Goal: Task Accomplishment & Management: Complete application form

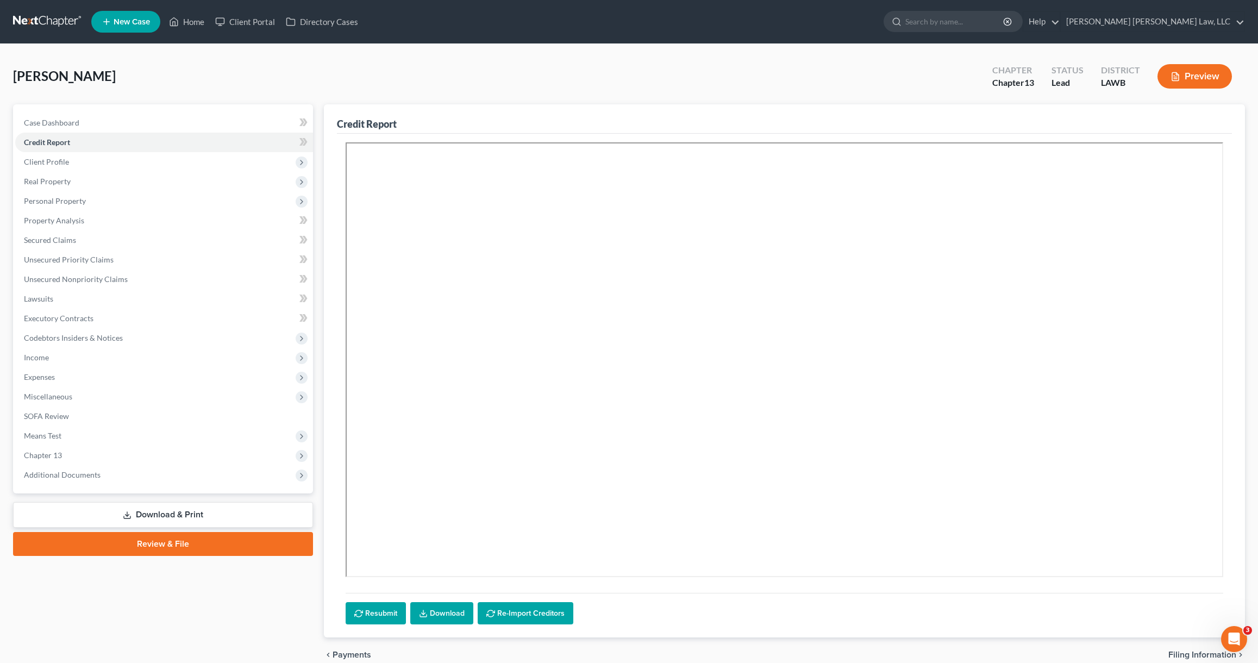
click at [48, 24] on link at bounding box center [48, 22] width 70 height 20
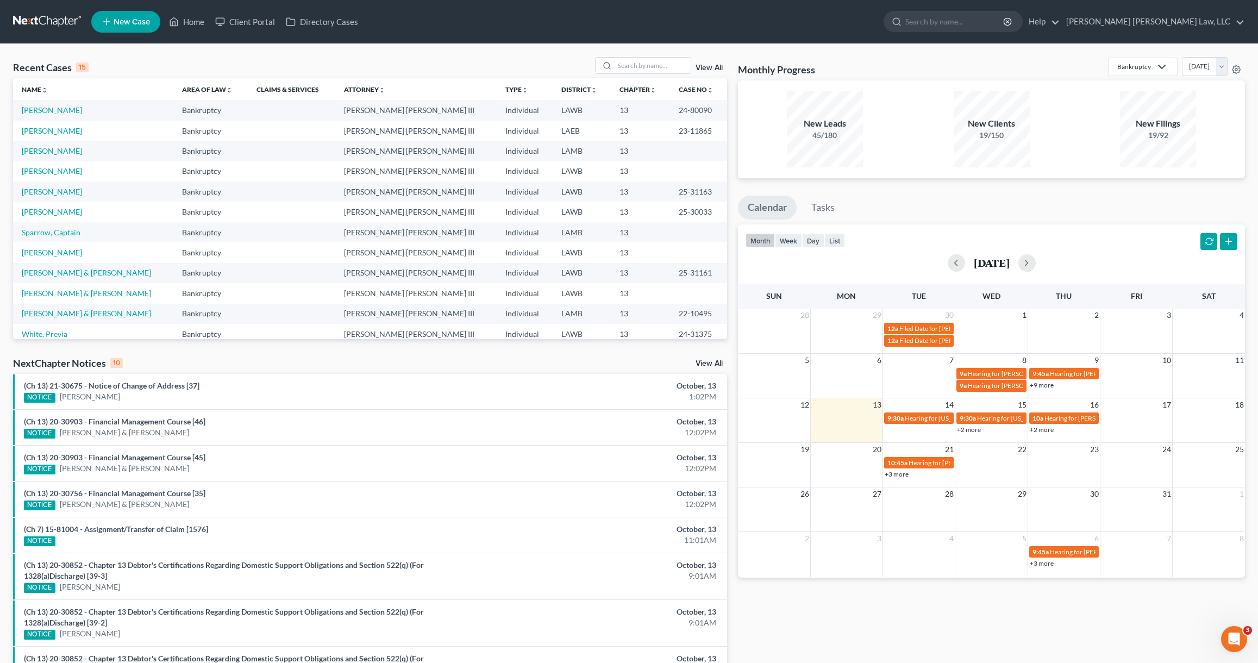
click at [133, 22] on span "New Case" at bounding box center [132, 22] width 36 height 8
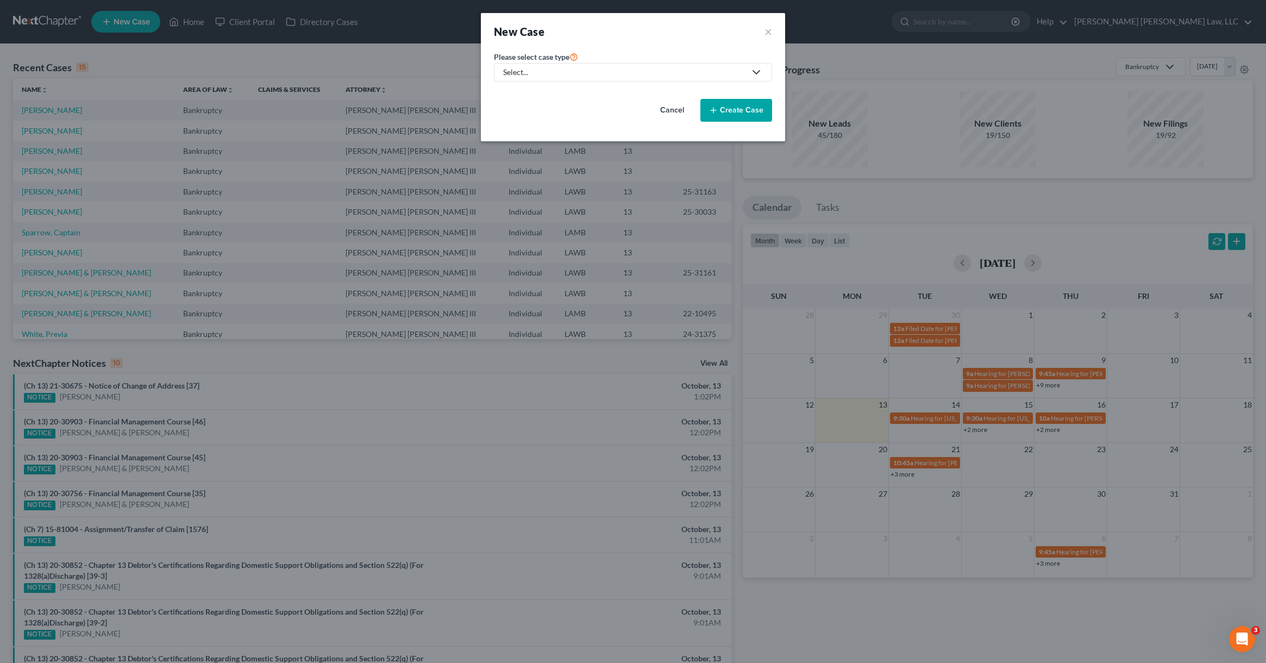
click at [553, 80] on link "Select..." at bounding box center [633, 72] width 278 height 18
click at [548, 94] on div "Bankruptcy" at bounding box center [552, 94] width 97 height 11
select select "36"
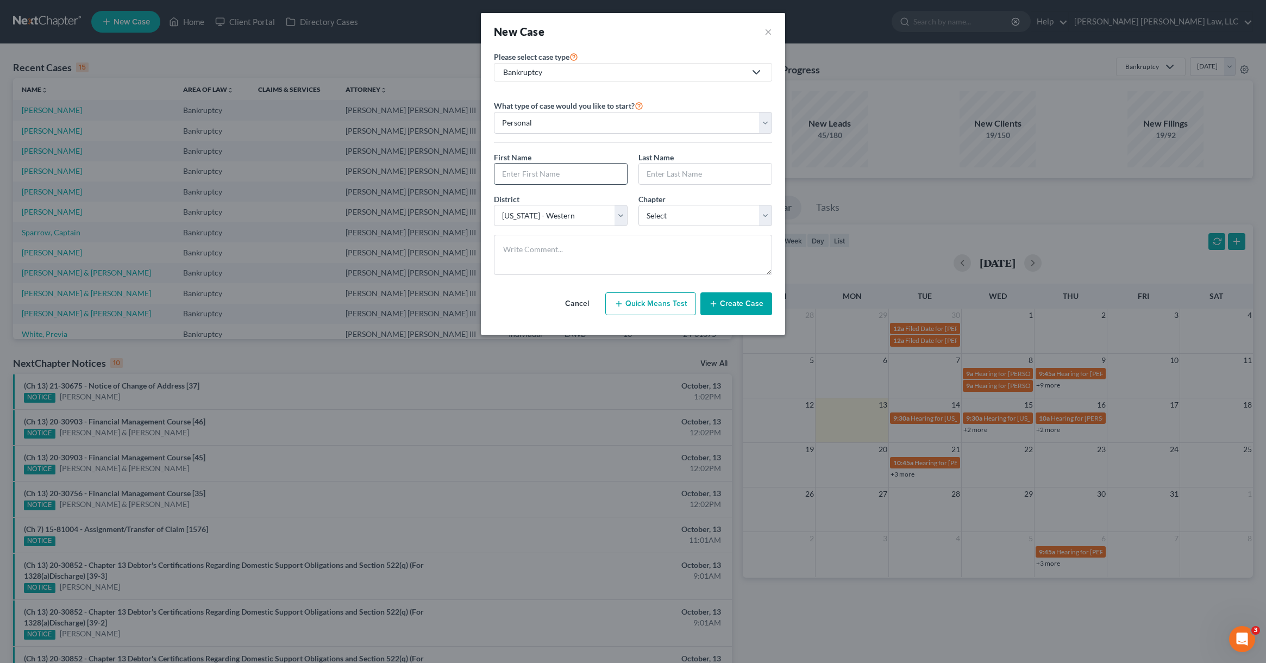
click at [546, 177] on input "text" at bounding box center [561, 174] width 133 height 21
type input "Stoney"
type input "Barton"
select select "3"
click at [639, 205] on select "Select 7 11 12 13" at bounding box center [706, 216] width 134 height 22
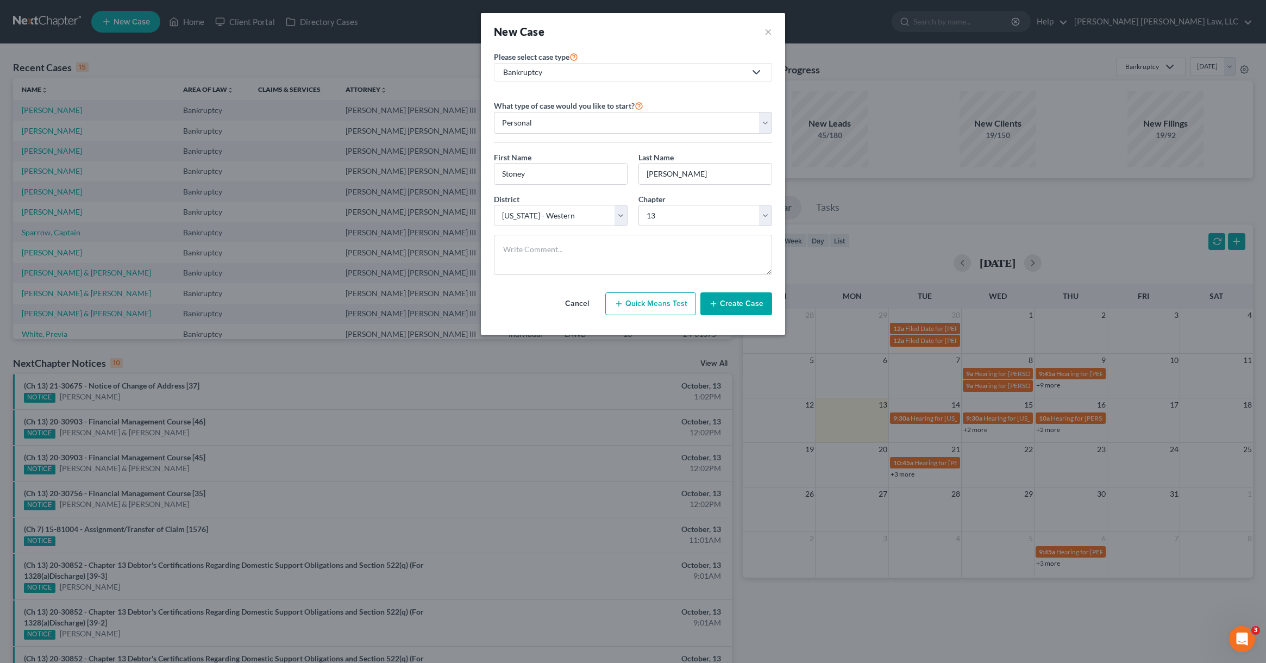
click at [723, 299] on button "Create Case" at bounding box center [737, 303] width 72 height 23
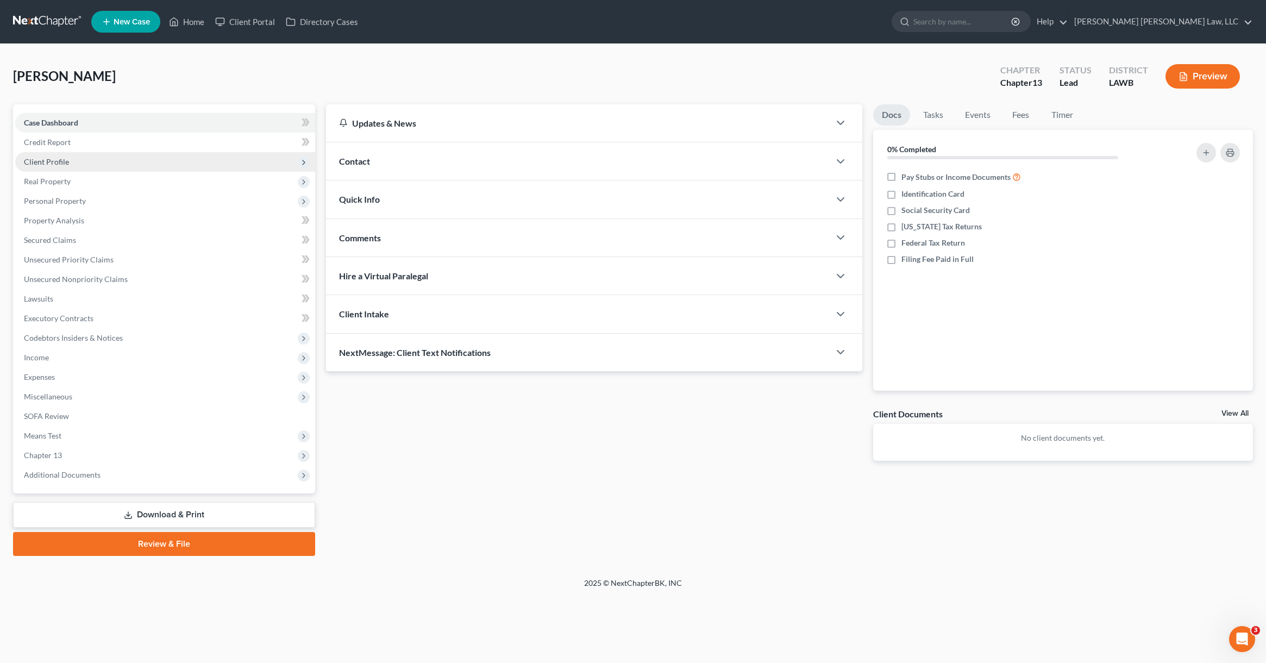
click at [96, 162] on span "Client Profile" at bounding box center [165, 162] width 300 height 20
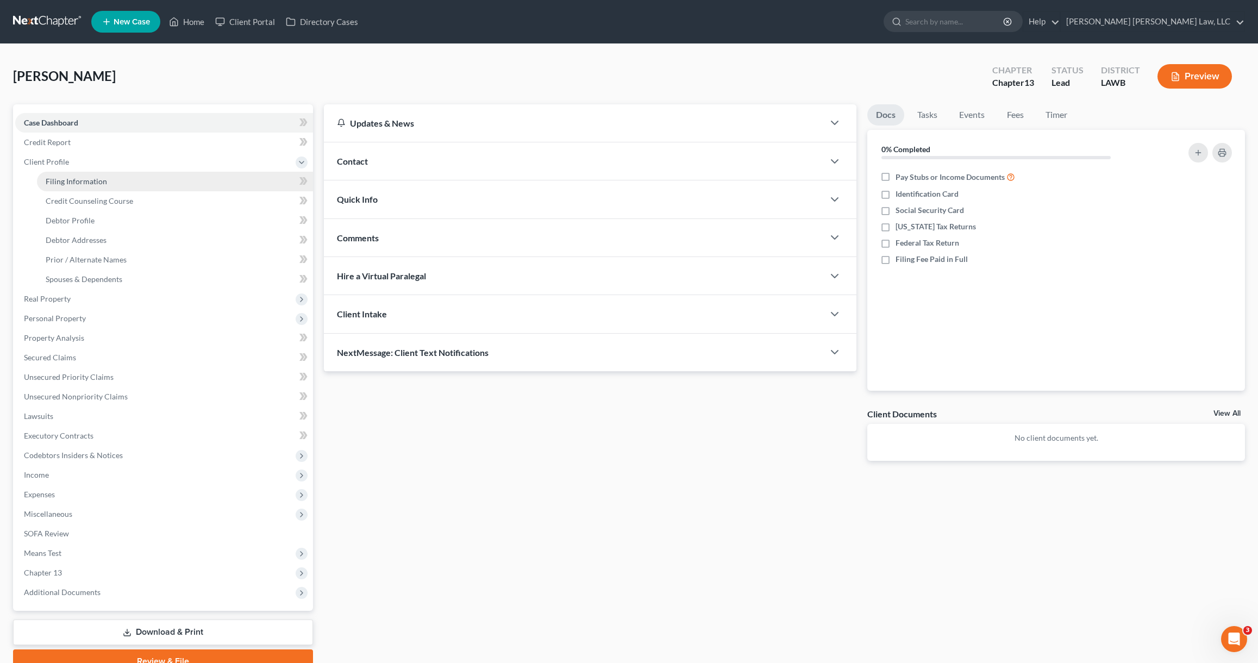
click at [145, 186] on link "Filing Information" at bounding box center [175, 182] width 276 height 20
select select "1"
select select "0"
select select "3"
select select "36"
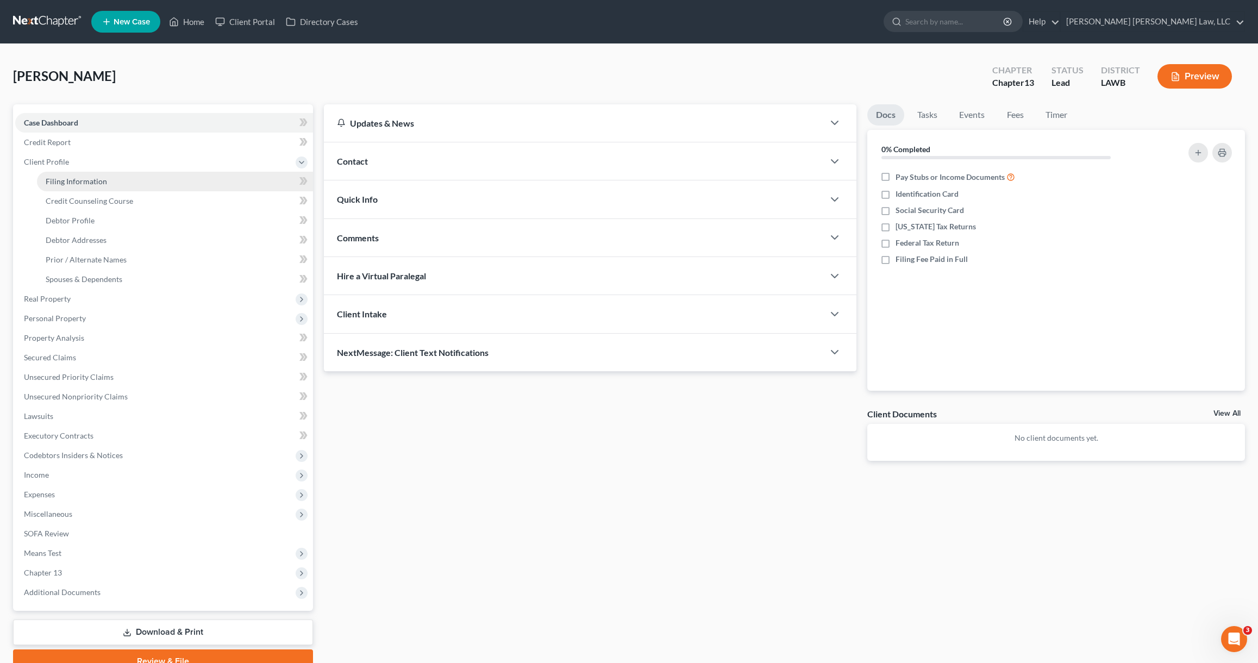
select select "19"
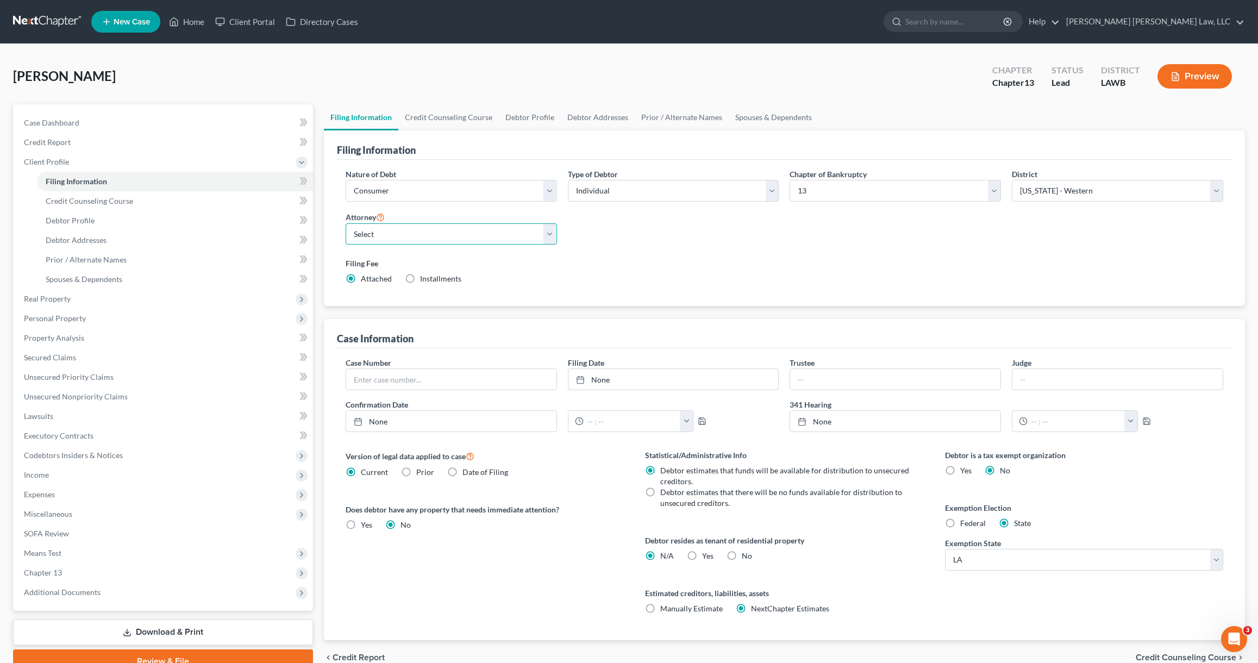
click at [430, 240] on select "Select E. Orum Young III - LAWB E. Orum Young III - LAMB E. Orum Young III - LA…" at bounding box center [451, 234] width 211 height 22
select select "0"
click at [346, 223] on select "Select E. Orum Young III - LAWB E. Orum Young III - LAMB E. Orum Young III - LA…" at bounding box center [451, 234] width 211 height 22
click at [518, 124] on link "Debtor Profile" at bounding box center [530, 117] width 62 height 26
select select "0"
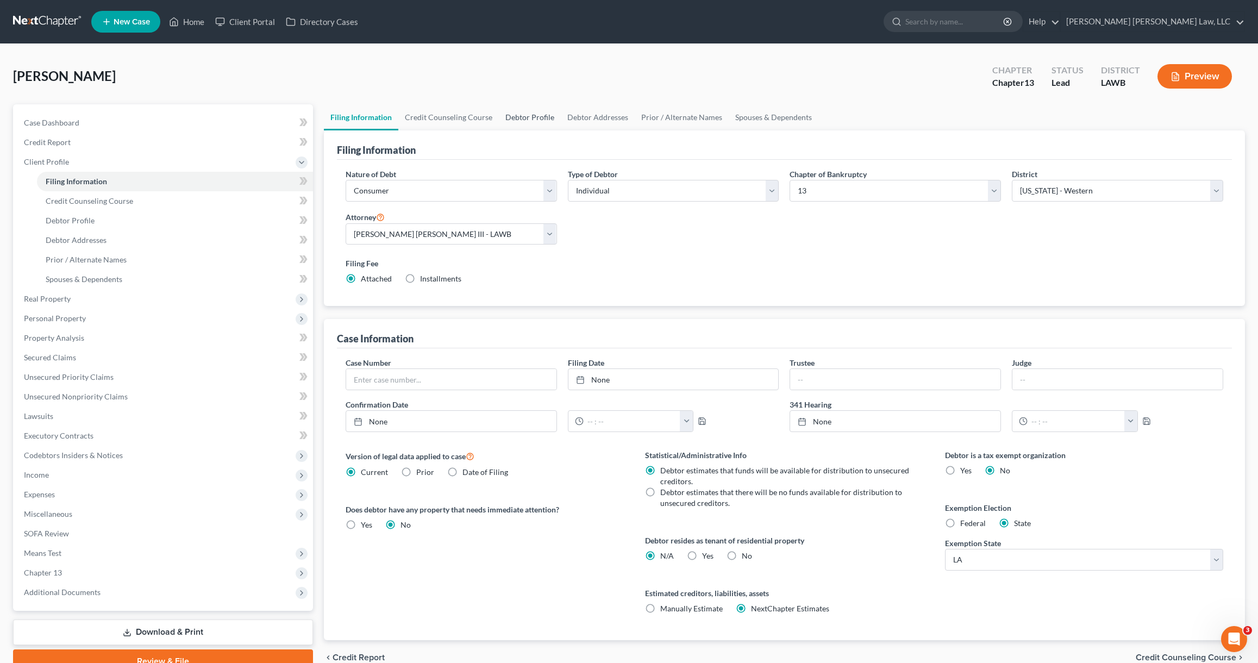
select select "0"
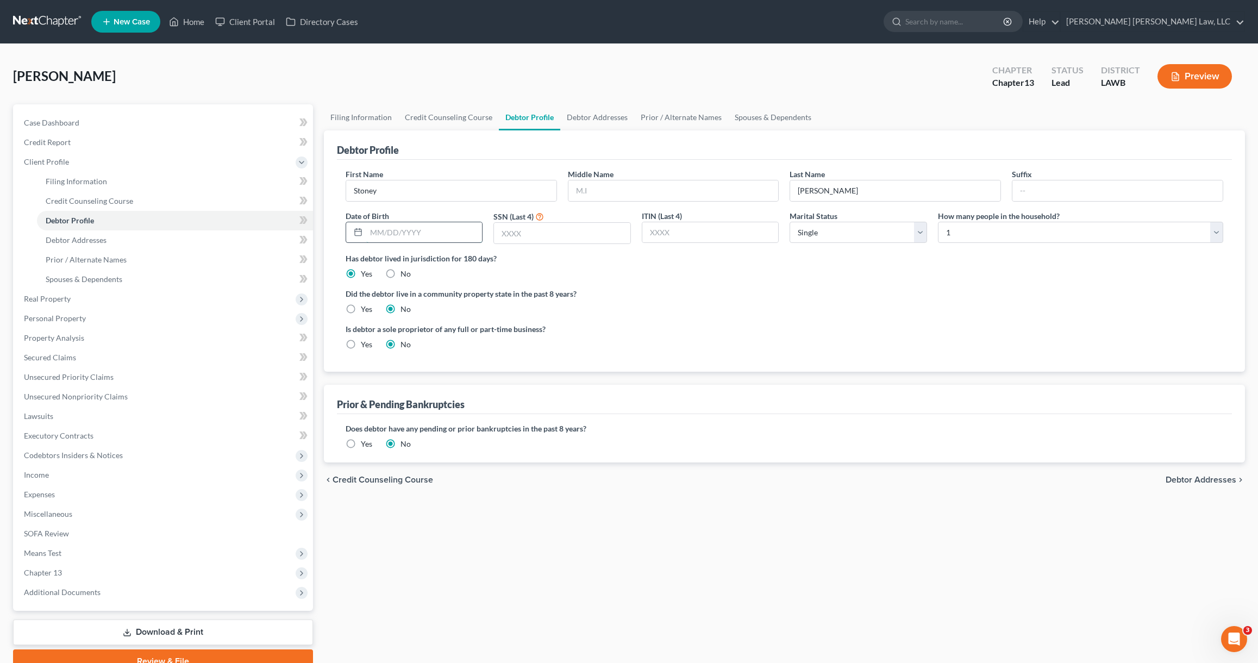
click at [426, 233] on input "text" at bounding box center [424, 232] width 116 height 21
type input "08/07/1990"
type input "5060"
click at [620, 160] on div "First Name Stoney Middle Name Last Name Barton Suffix Date of Birth 08/07/1990 …" at bounding box center [784, 266] width 895 height 212
click at [591, 121] on link "Debtor Addresses" at bounding box center [597, 117] width 74 height 26
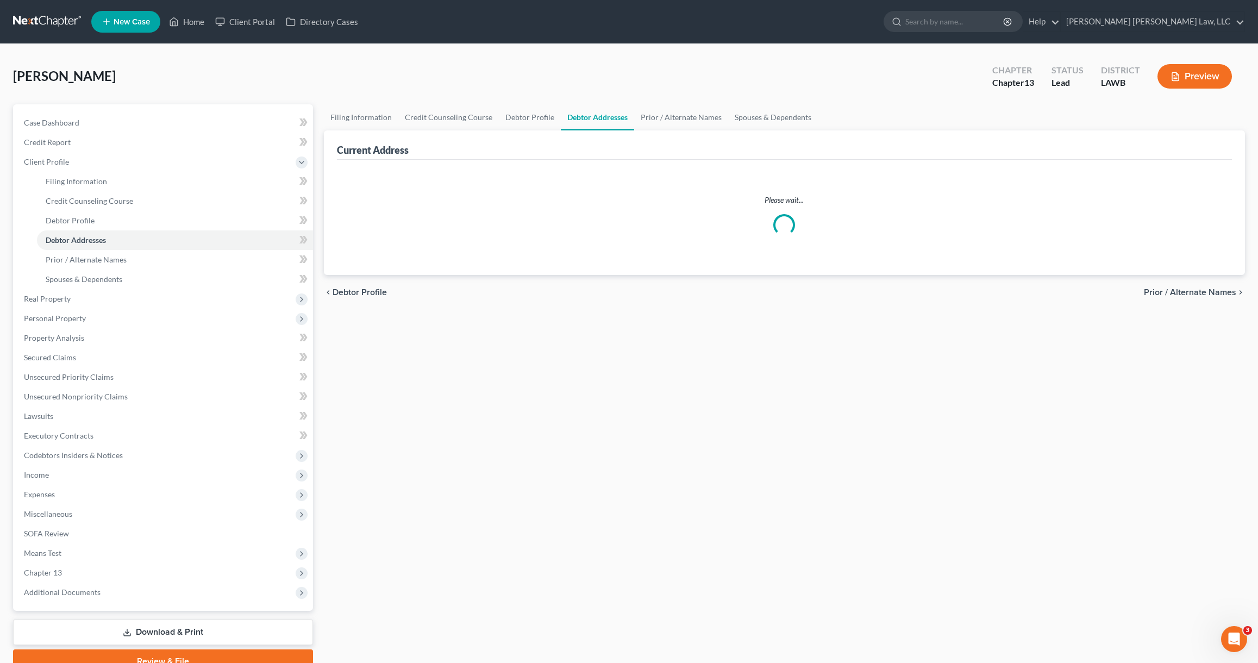
select select "0"
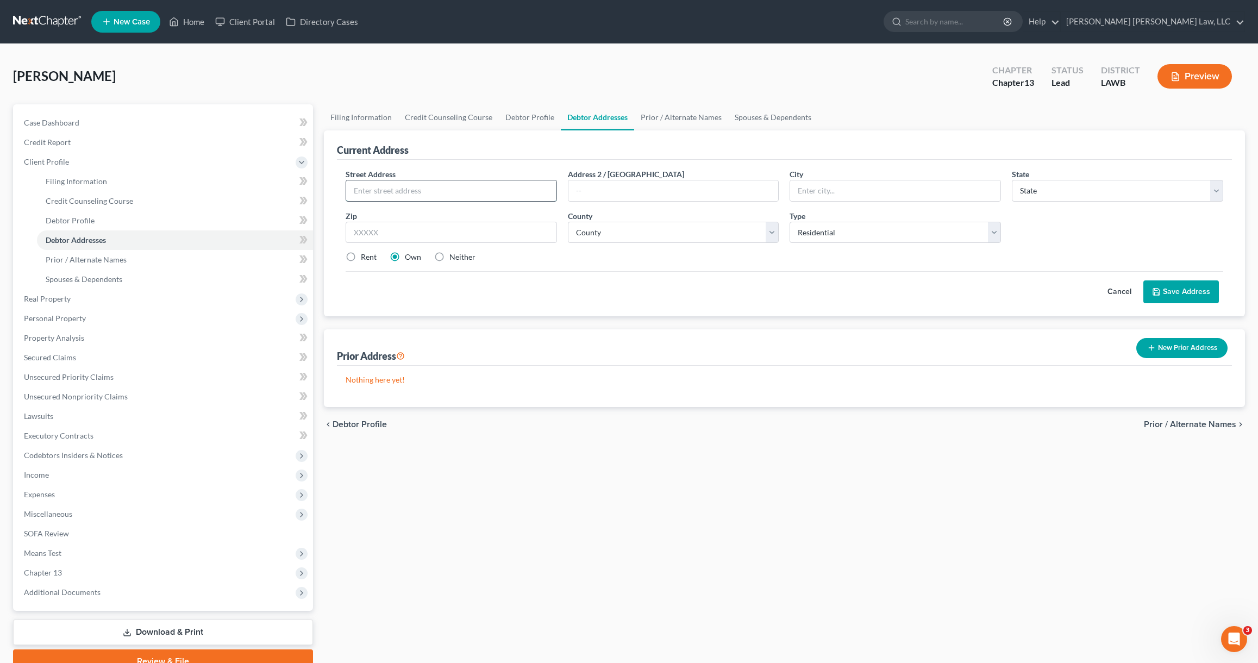
click at [440, 186] on input "text" at bounding box center [451, 190] width 210 height 21
click at [404, 189] on input "13149 Crossel Rd" at bounding box center [451, 190] width 210 height 21
type input "13149 Crossett Rd"
click at [833, 195] on input "text" at bounding box center [895, 190] width 210 height 21
type input "Bastrop"
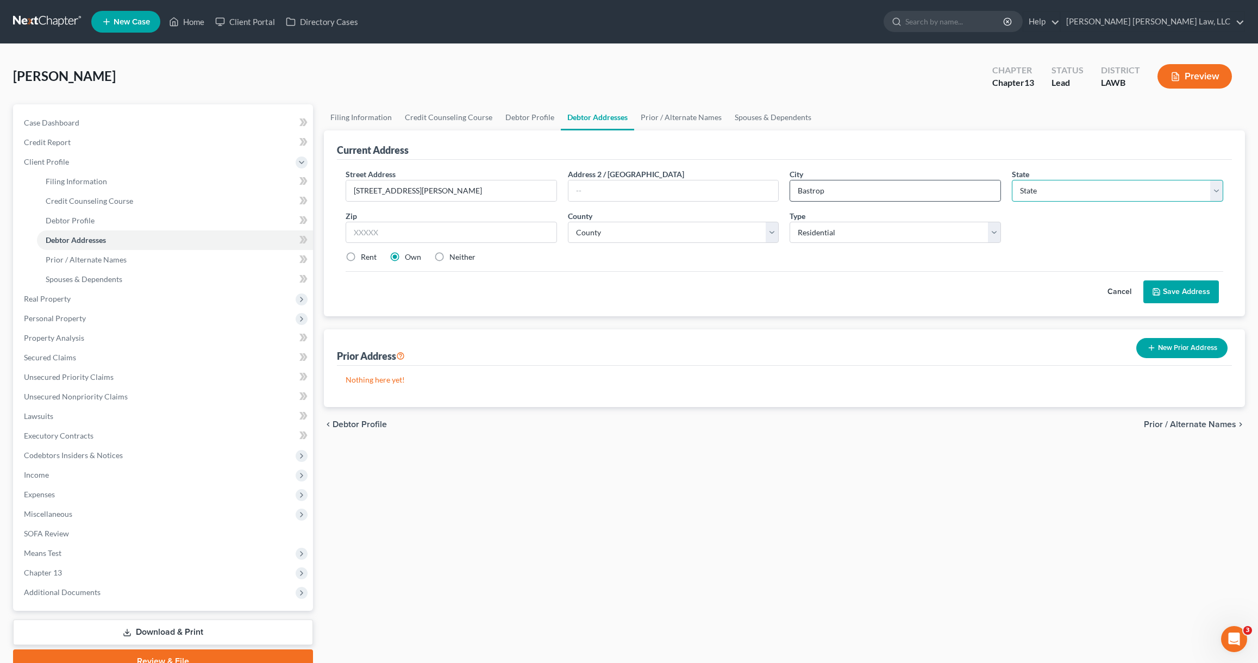
select select "19"
type input "71220"
select select "33"
click at [1169, 292] on button "Save Address" at bounding box center [1181, 291] width 76 height 23
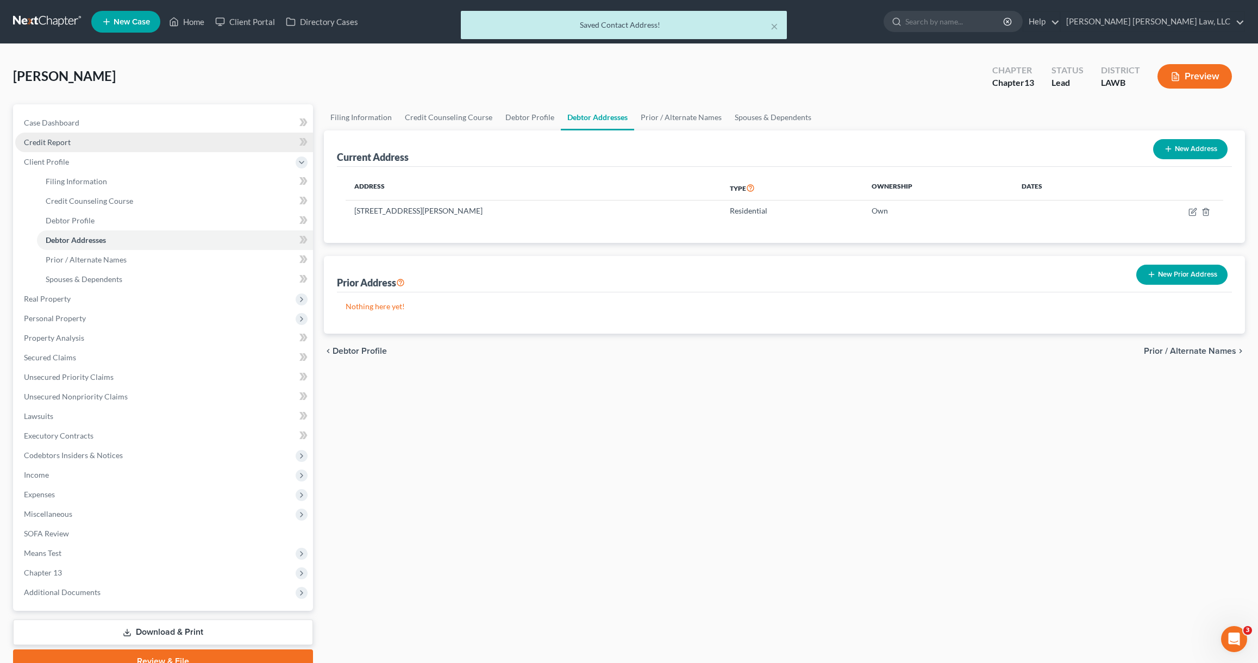
click at [147, 142] on link "Credit Report" at bounding box center [164, 143] width 298 height 20
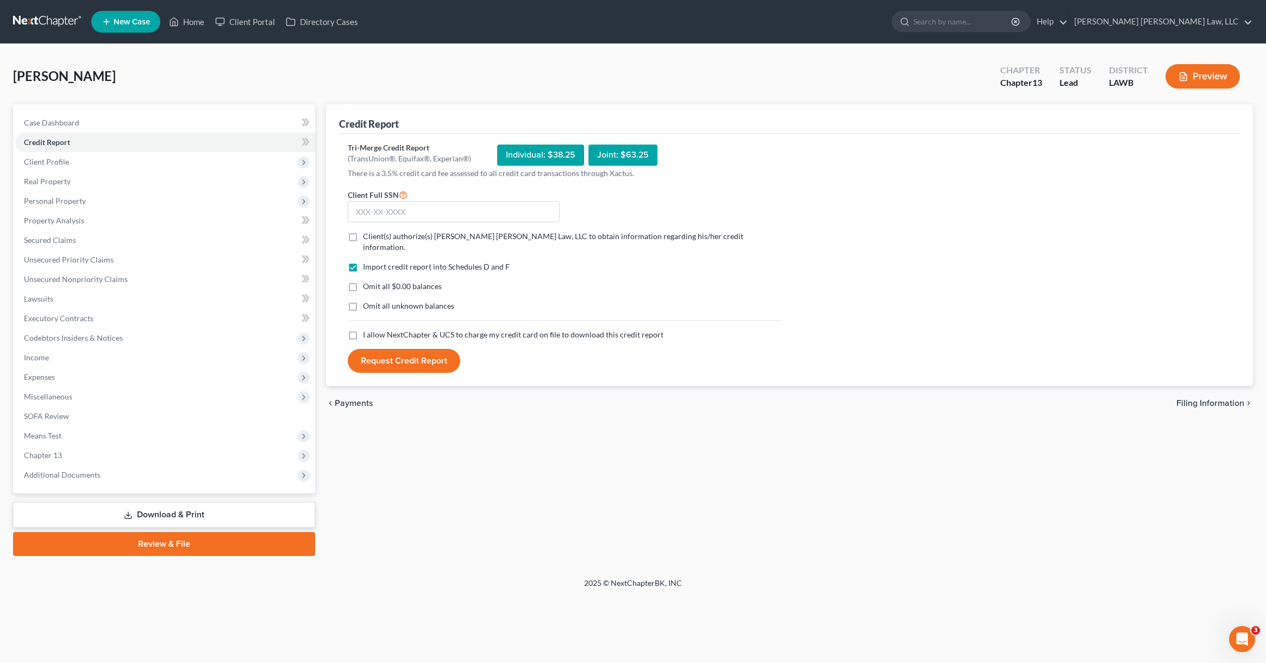
click at [363, 237] on label "Client(s) authorize(s) E. Orum Young Law, LLC to obtain information regarding h…" at bounding box center [573, 242] width 420 height 22
click at [367, 237] on input "Client(s) authorize(s) E. Orum Young Law, LLC to obtain information regarding h…" at bounding box center [370, 234] width 7 height 7
checkbox input "true"
click at [363, 281] on label "Omit all $0.00 balances" at bounding box center [402, 286] width 79 height 11
click at [367, 281] on input "Omit all $0.00 balances" at bounding box center [370, 284] width 7 height 7
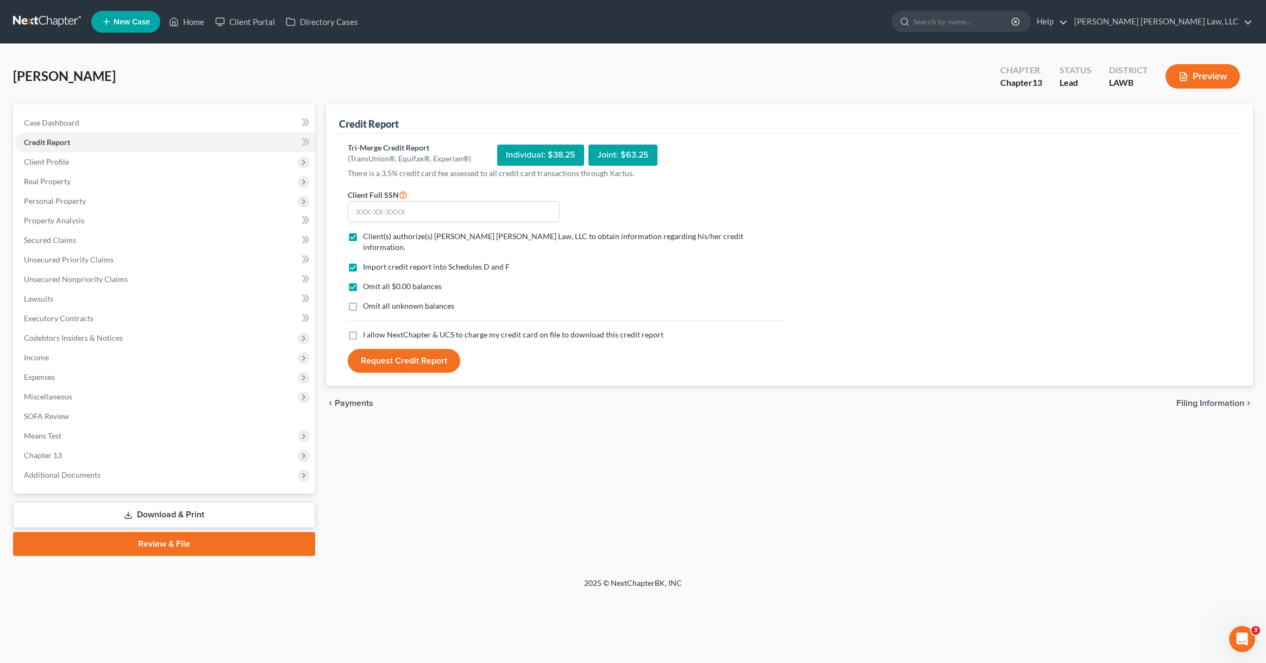
drag, startPoint x: 355, startPoint y: 275, endPoint x: 355, endPoint y: 281, distance: 6.0
click at [363, 281] on label "Omit all $0.00 balances" at bounding box center [402, 286] width 79 height 11
click at [367, 281] on input "Omit all $0.00 balances" at bounding box center [370, 284] width 7 height 7
checkbox input "false"
click at [363, 301] on label "Omit all unknown balances" at bounding box center [408, 306] width 91 height 11
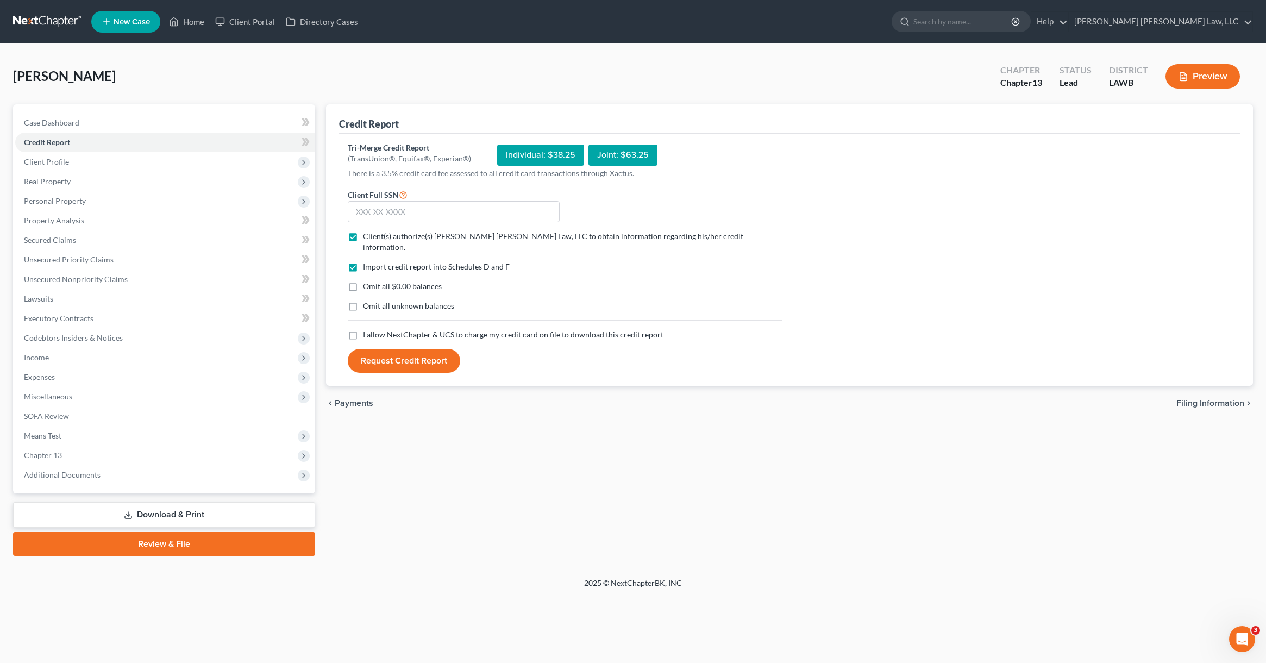
click at [367, 301] on input "Omit all unknown balances" at bounding box center [370, 304] width 7 height 7
checkbox input "true"
click at [363, 281] on label "Omit all $0.00 balances" at bounding box center [402, 286] width 79 height 11
click at [367, 281] on input "Omit all $0.00 balances" at bounding box center [370, 284] width 7 height 7
checkbox input "true"
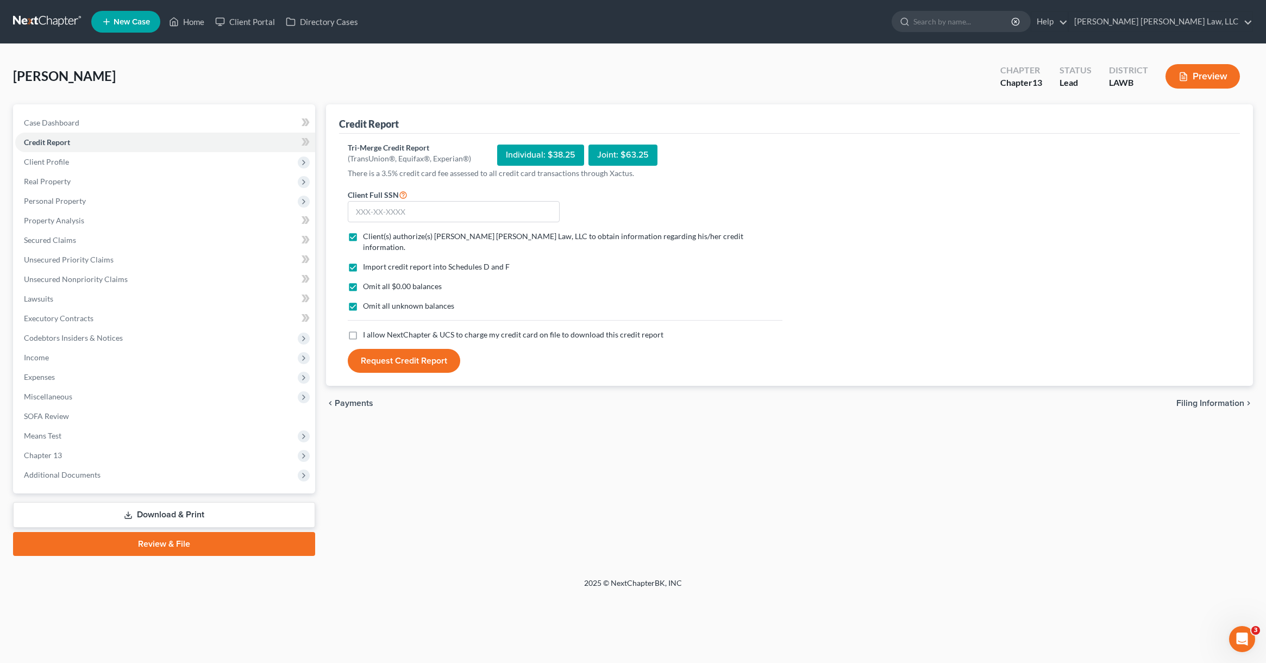
click at [363, 329] on label "I allow NextChapter & UCS to charge my credit card on file to download this cre…" at bounding box center [513, 334] width 301 height 11
click at [367, 329] on input "I allow NextChapter & UCS to charge my credit card on file to download this cre…" at bounding box center [370, 332] width 7 height 7
checkbox input "true"
click at [368, 210] on input "text" at bounding box center [454, 212] width 212 height 22
type input "436-79-5060"
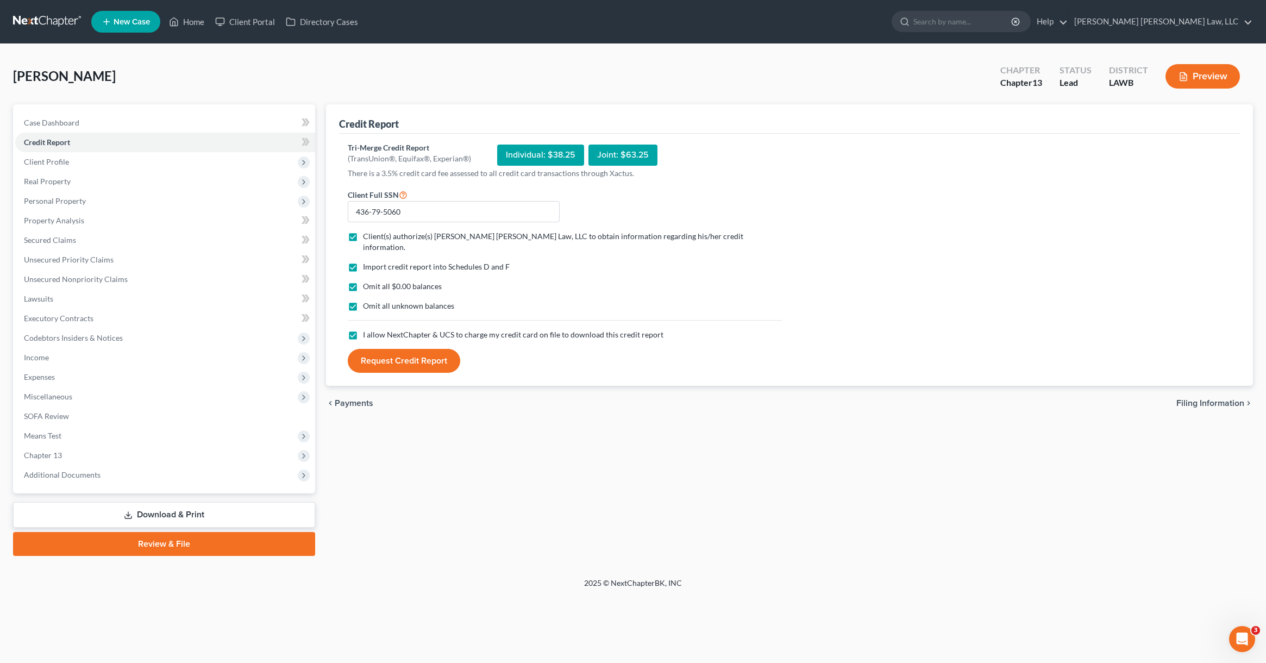
click at [379, 350] on button "Request Credit Report" at bounding box center [404, 361] width 112 height 24
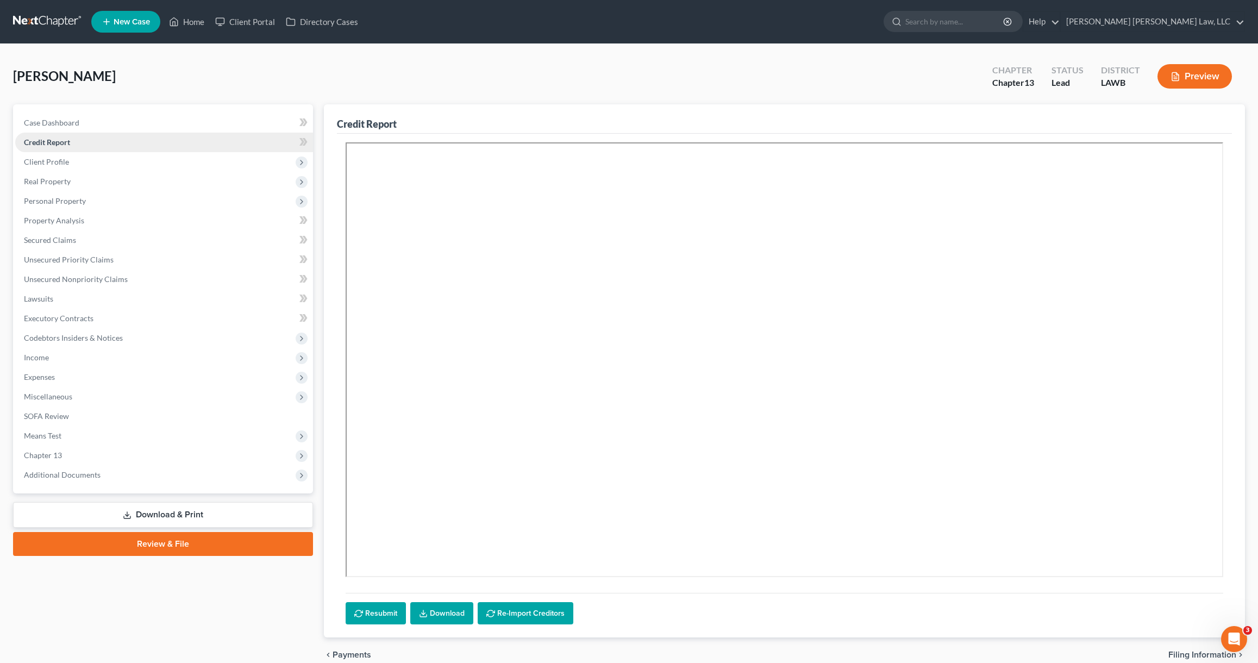
click at [55, 144] on span "Credit Report" at bounding box center [47, 141] width 46 height 9
click at [436, 611] on link "Download" at bounding box center [441, 613] width 63 height 23
click at [69, 243] on span "Secured Claims" at bounding box center [50, 239] width 52 height 9
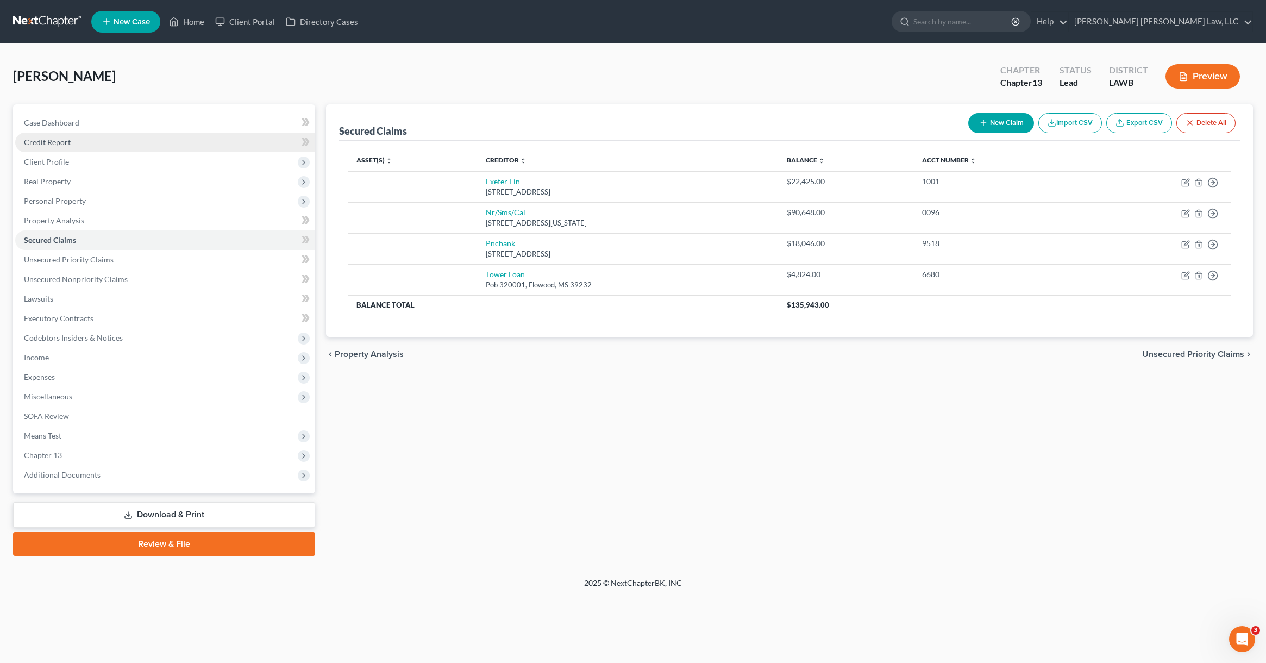
click at [73, 149] on link "Credit Report" at bounding box center [165, 143] width 300 height 20
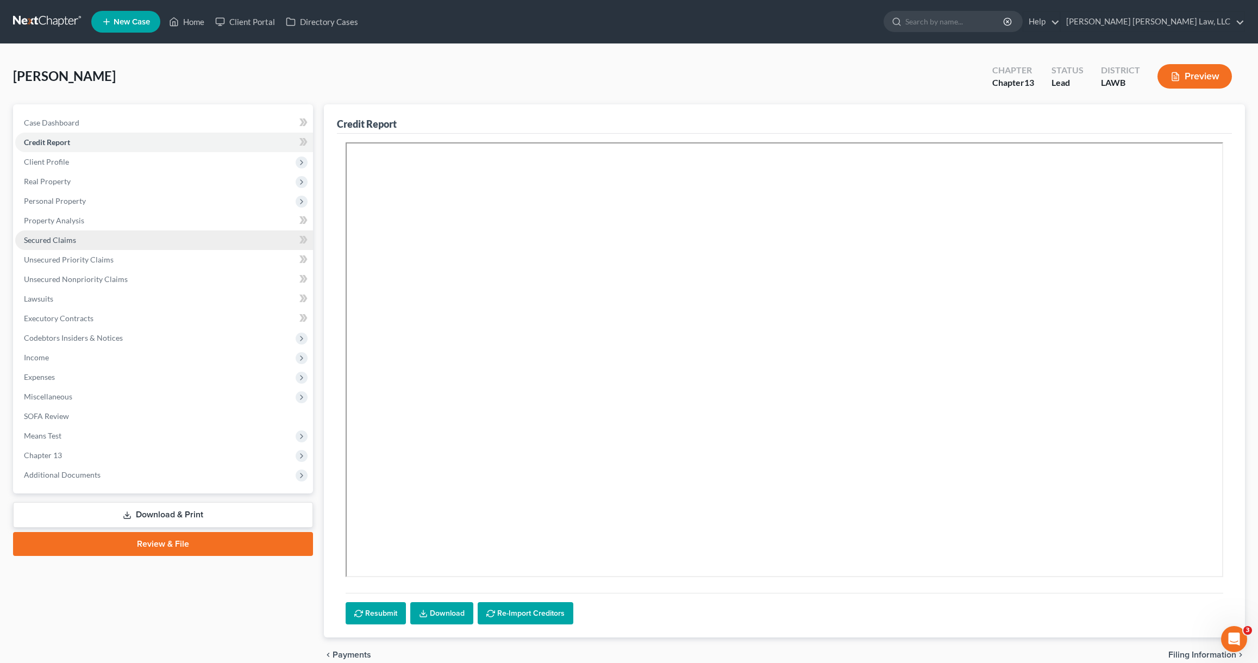
click at [59, 239] on span "Secured Claims" at bounding box center [50, 239] width 52 height 9
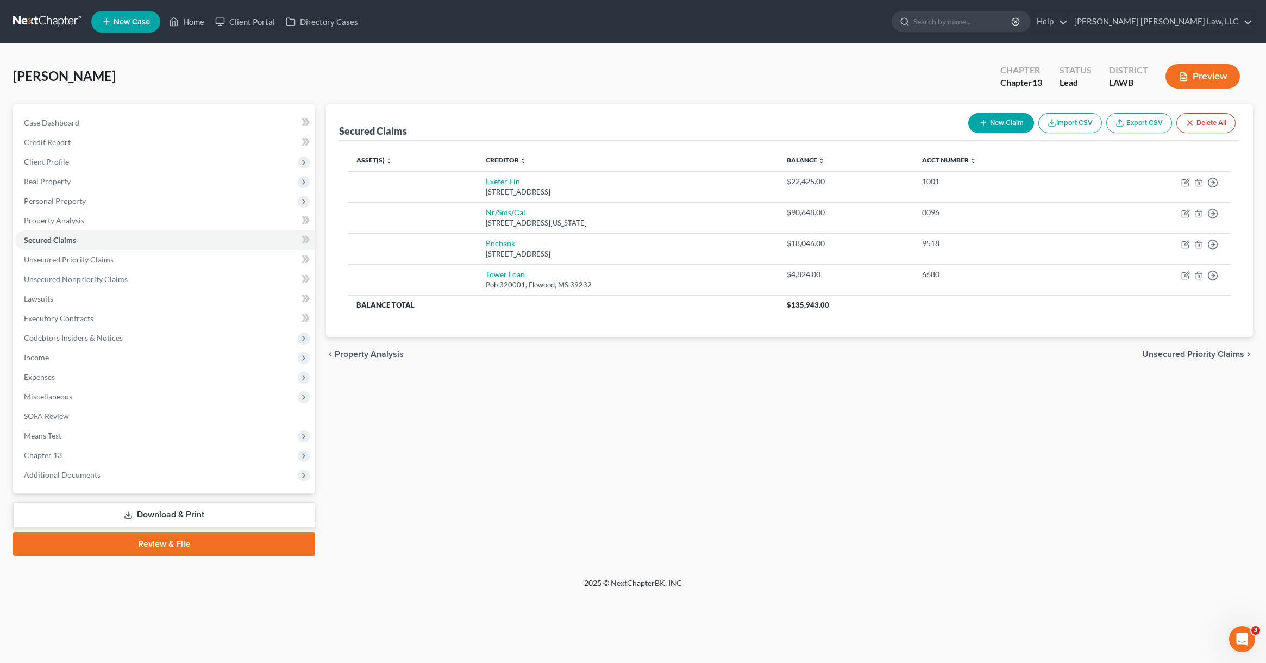
click at [39, 20] on link at bounding box center [48, 22] width 70 height 20
